Goal: Navigation & Orientation: Go to known website

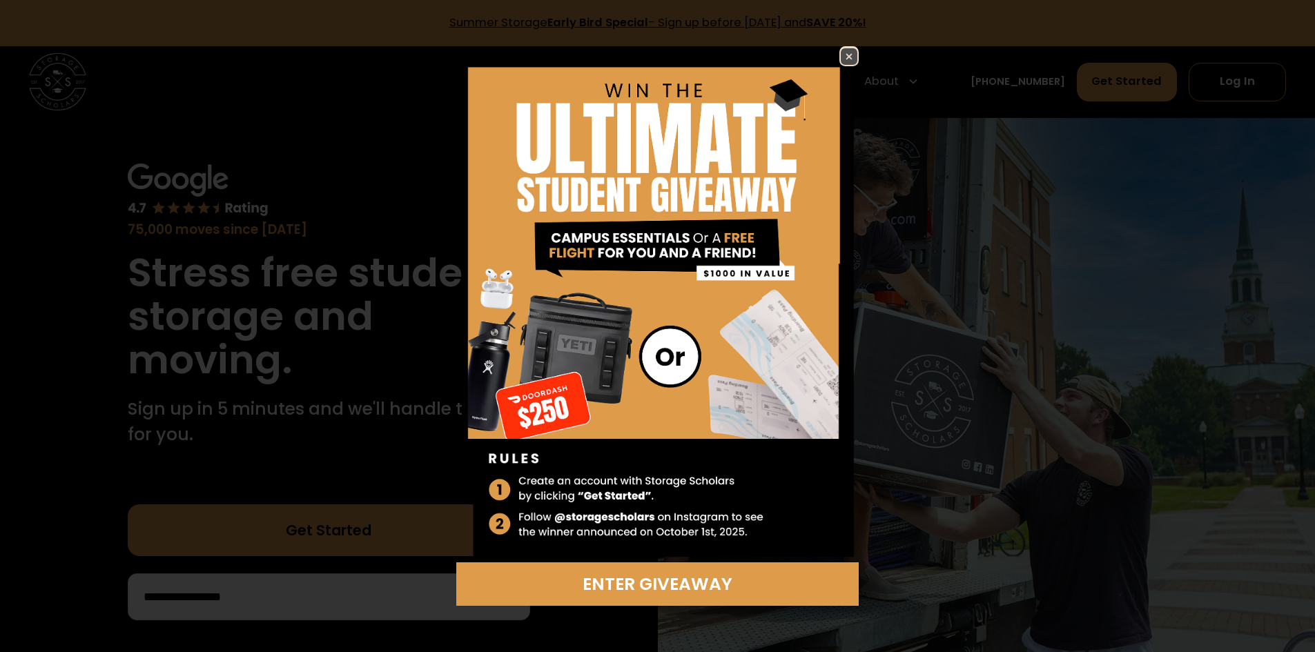
click at [837, 55] on img at bounding box center [657, 304] width 403 height 516
click at [840, 50] on link at bounding box center [849, 55] width 19 height 19
